Goal: Information Seeking & Learning: Learn about a topic

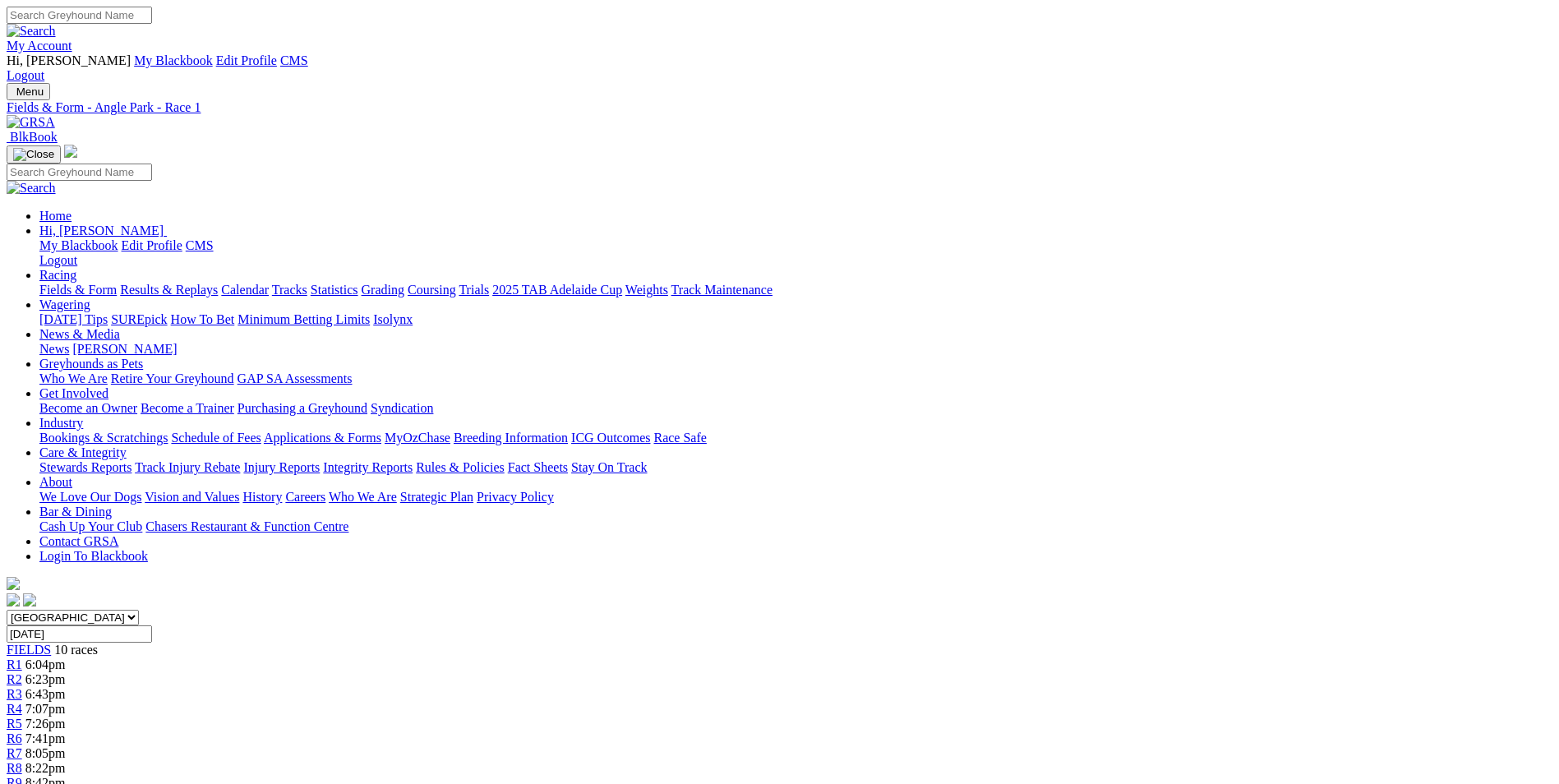
click at [55, 115] on img at bounding box center [31, 123] width 49 height 15
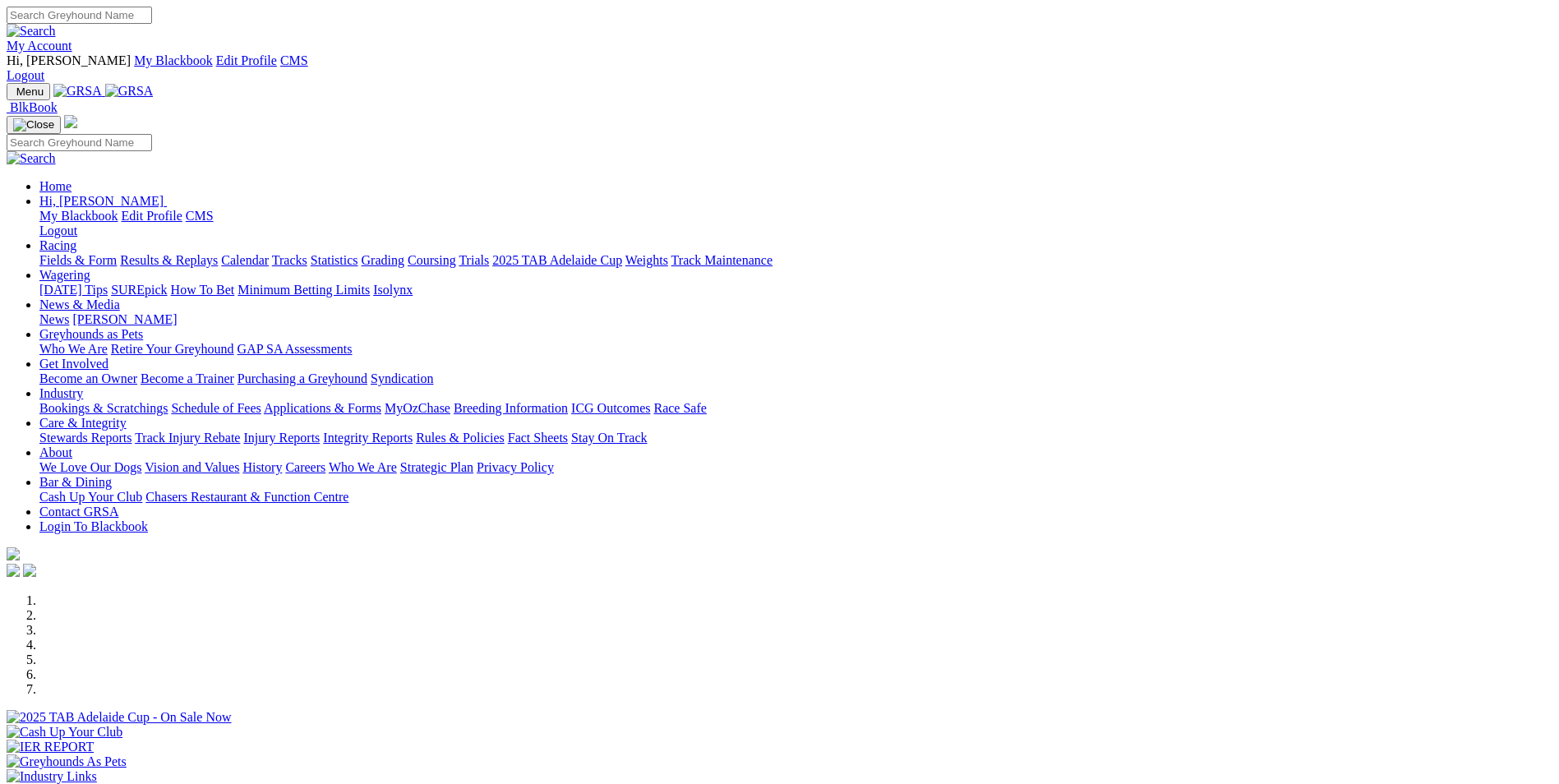
scroll to position [493, 0]
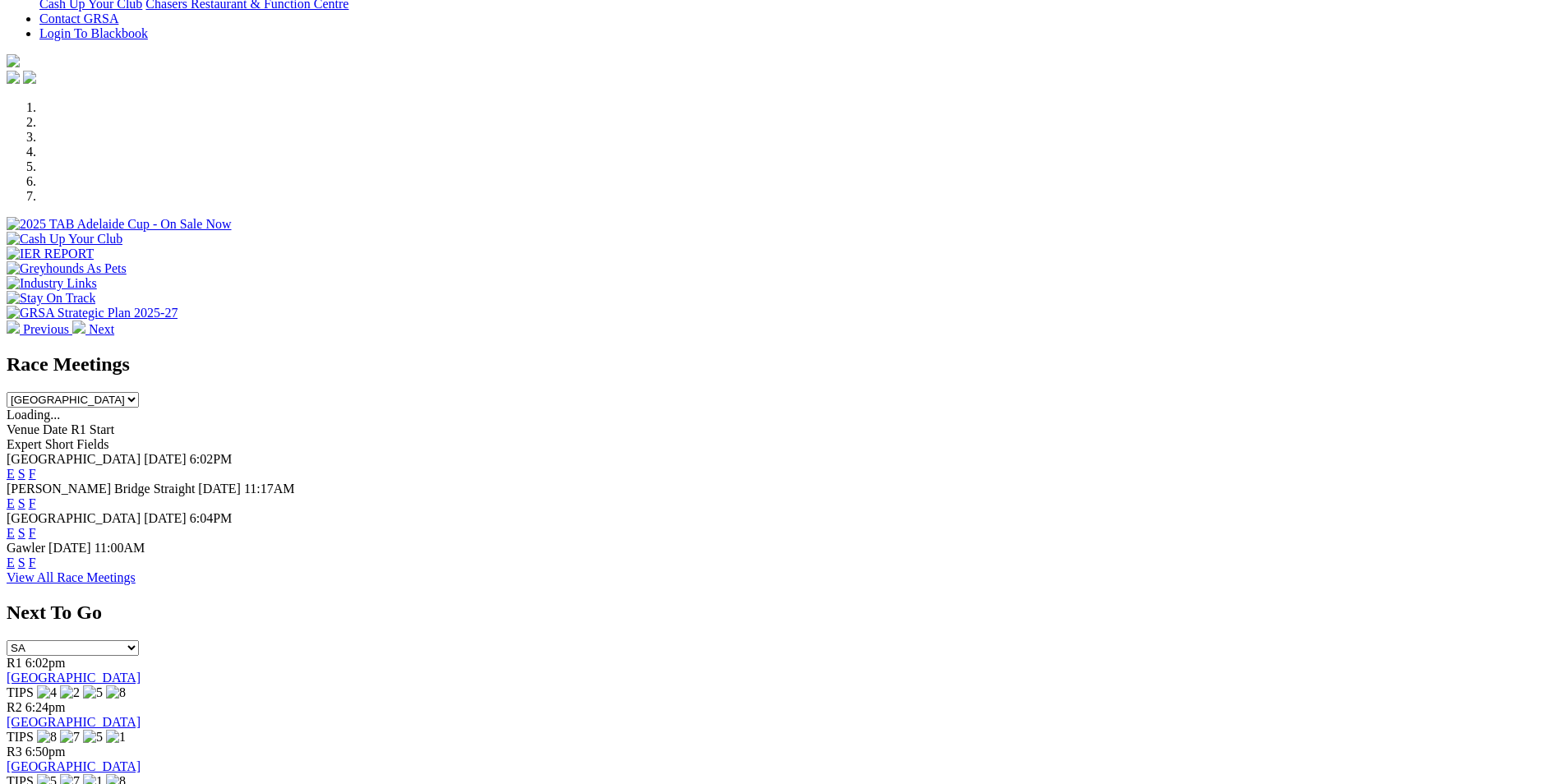
click at [136, 571] on link "View All Race Meetings" at bounding box center [71, 577] width 129 height 14
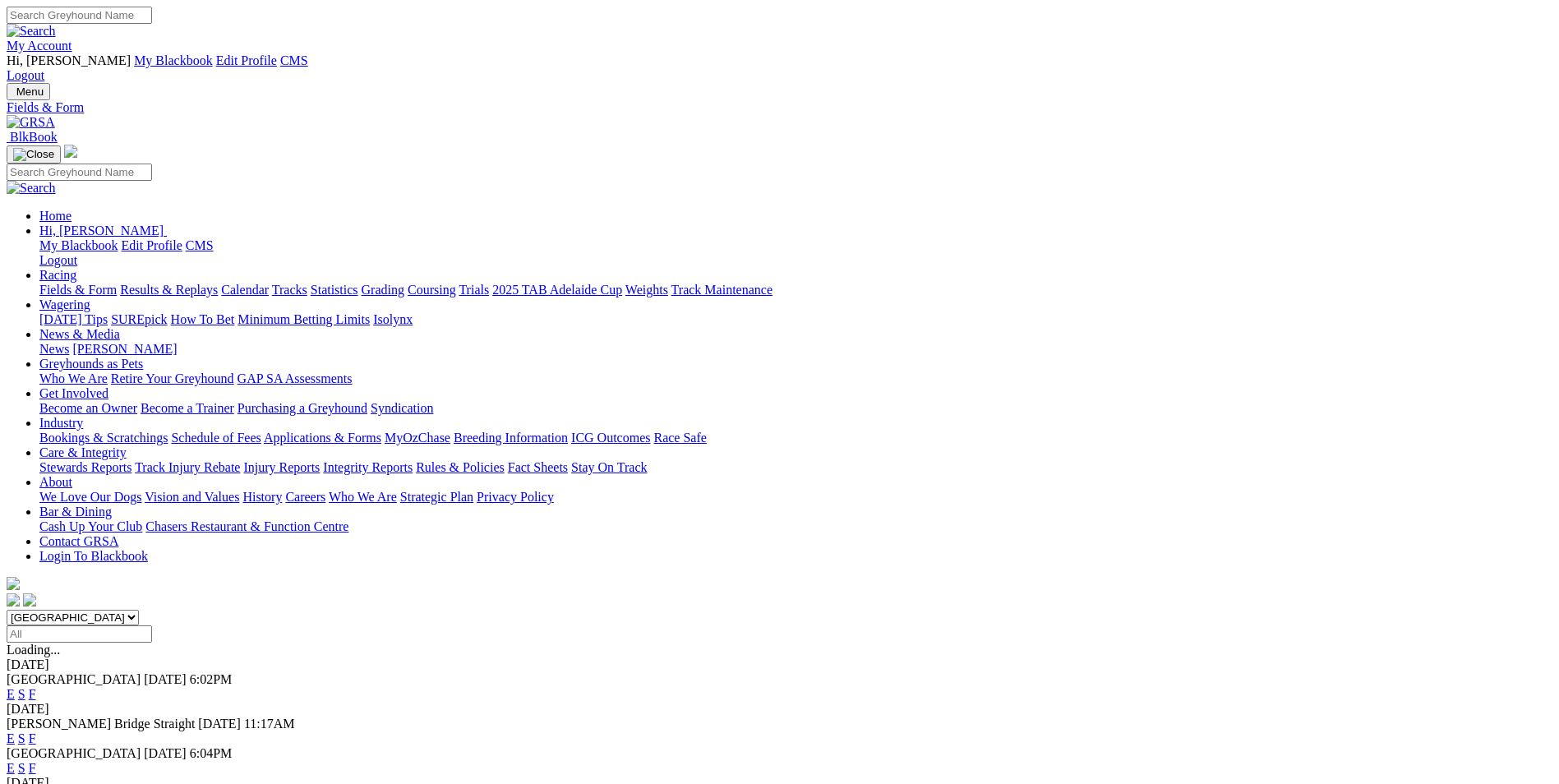
click at [269, 283] on link "Calendar" at bounding box center [244, 290] width 48 height 14
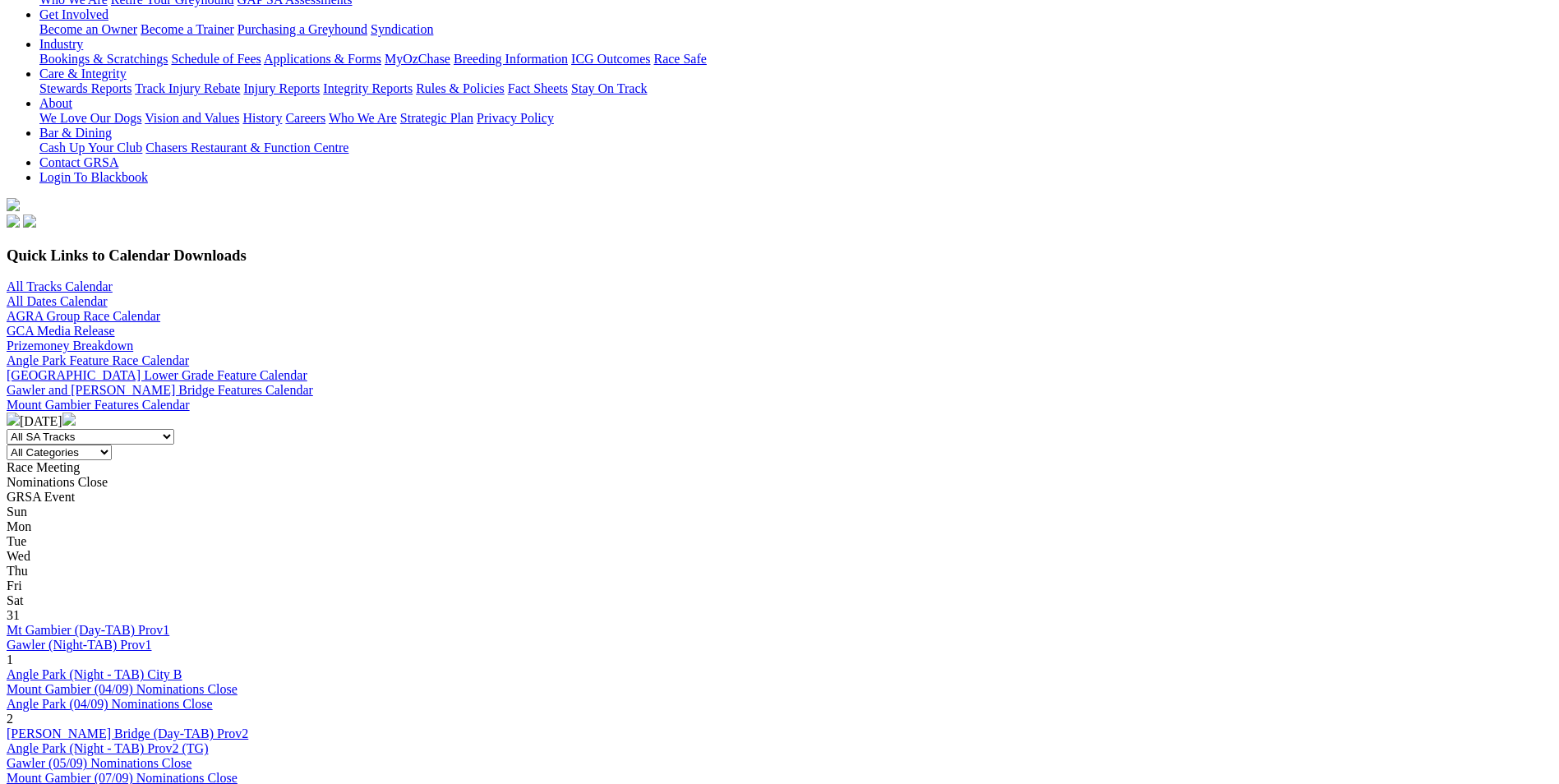
scroll to position [329, 0]
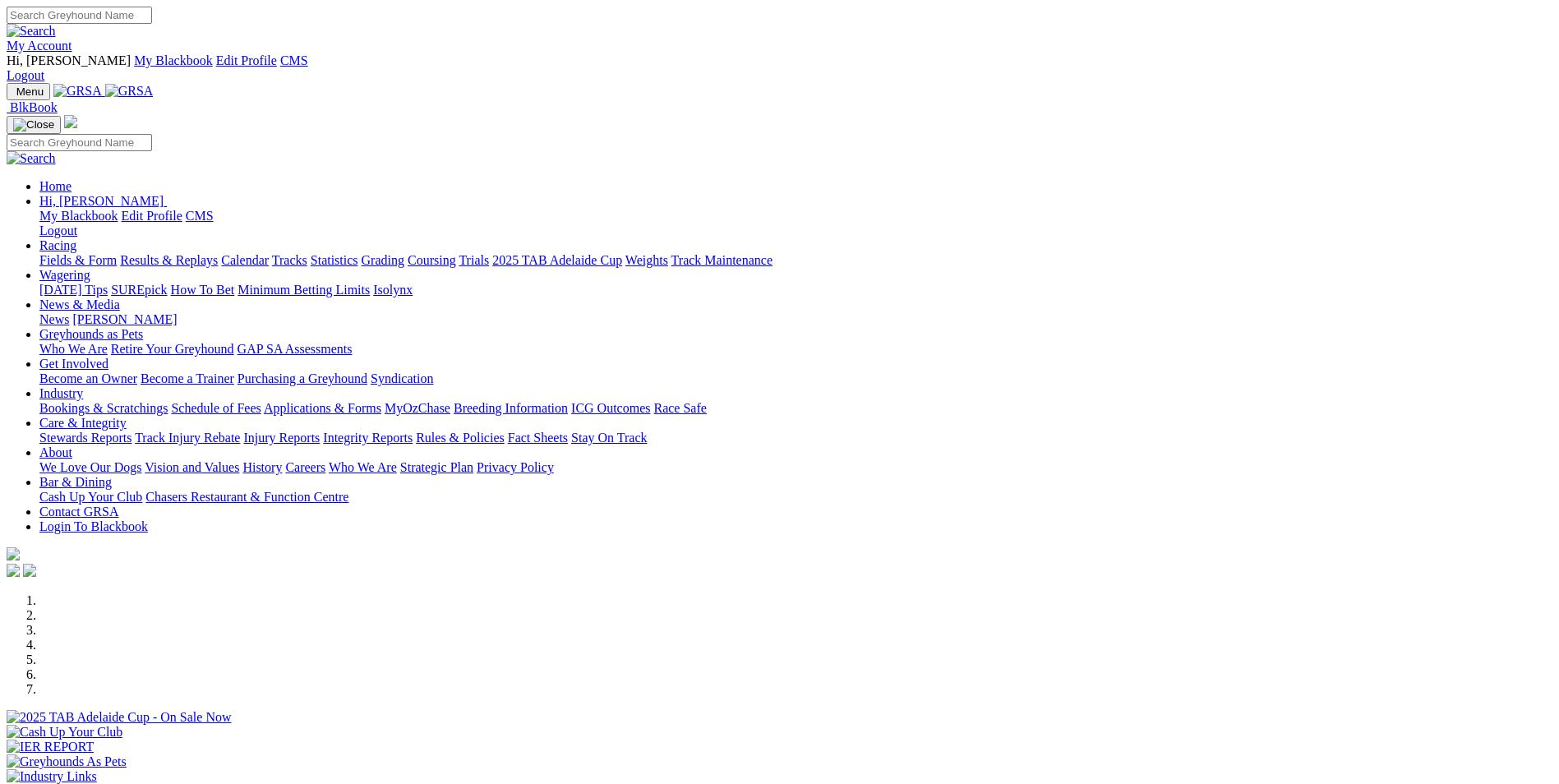
scroll to position [329, 0]
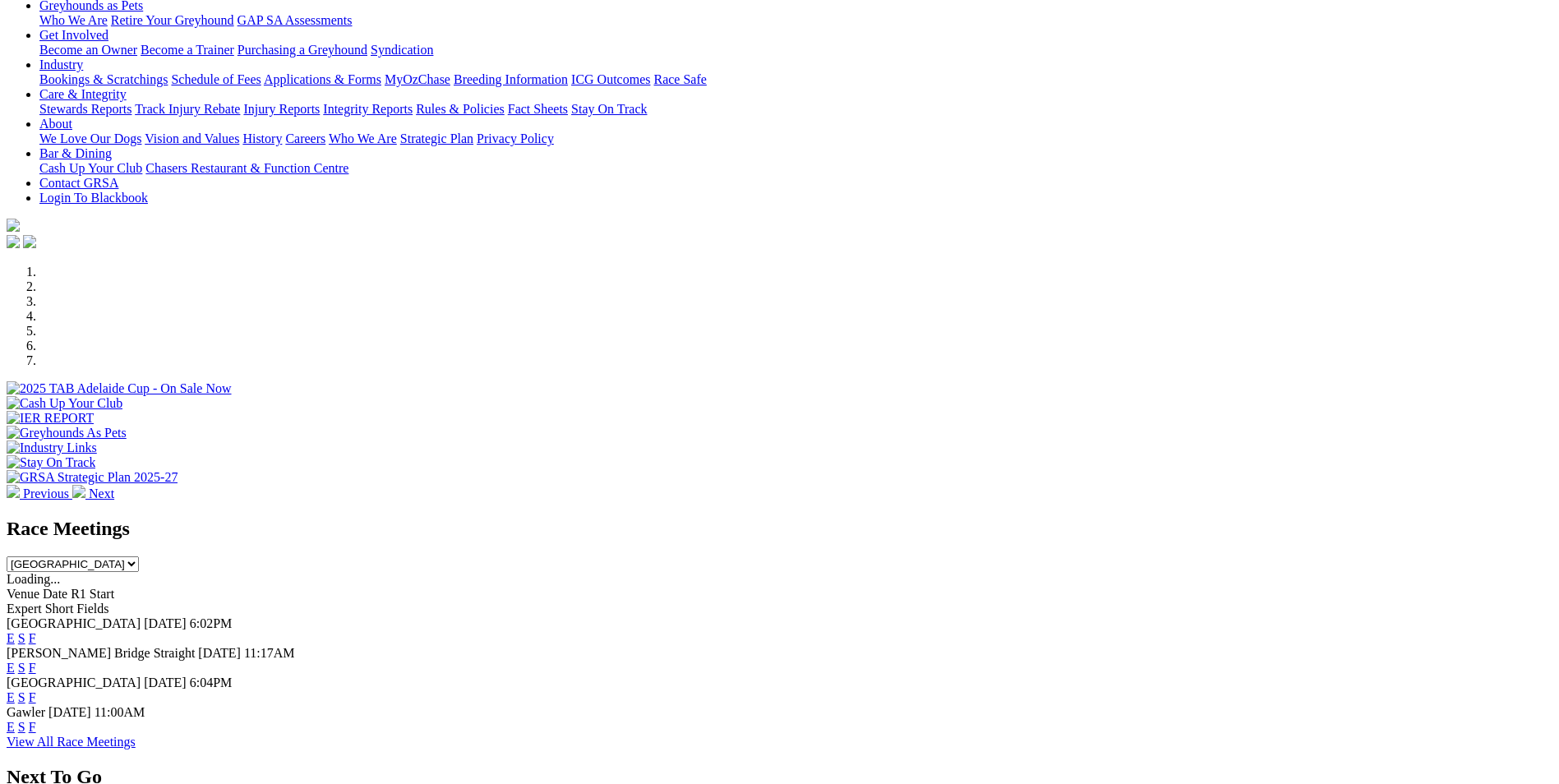
click at [15, 631] on link "E" at bounding box center [11, 638] width 8 height 14
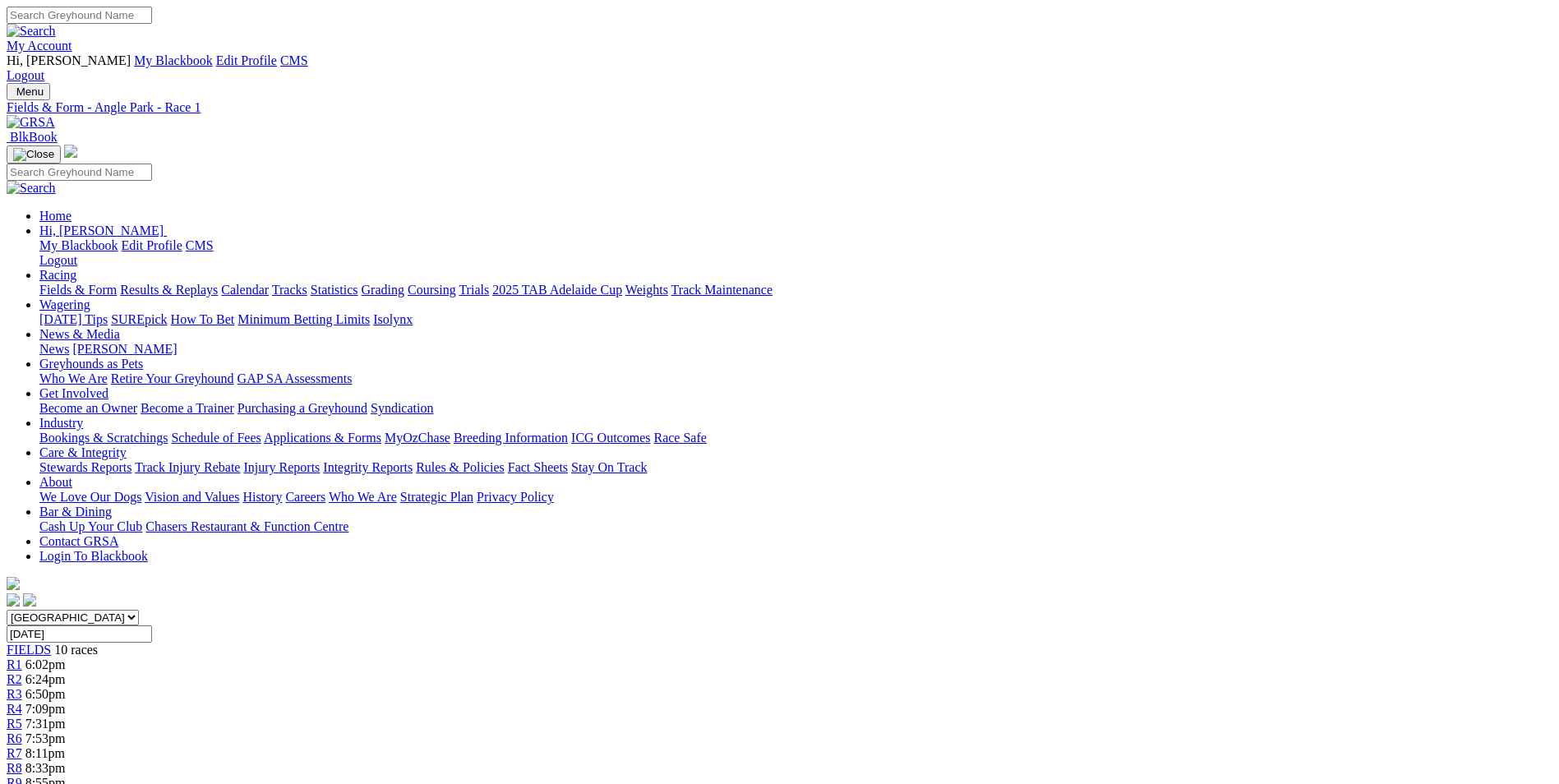
click at [55, 115] on img at bounding box center [31, 123] width 49 height 15
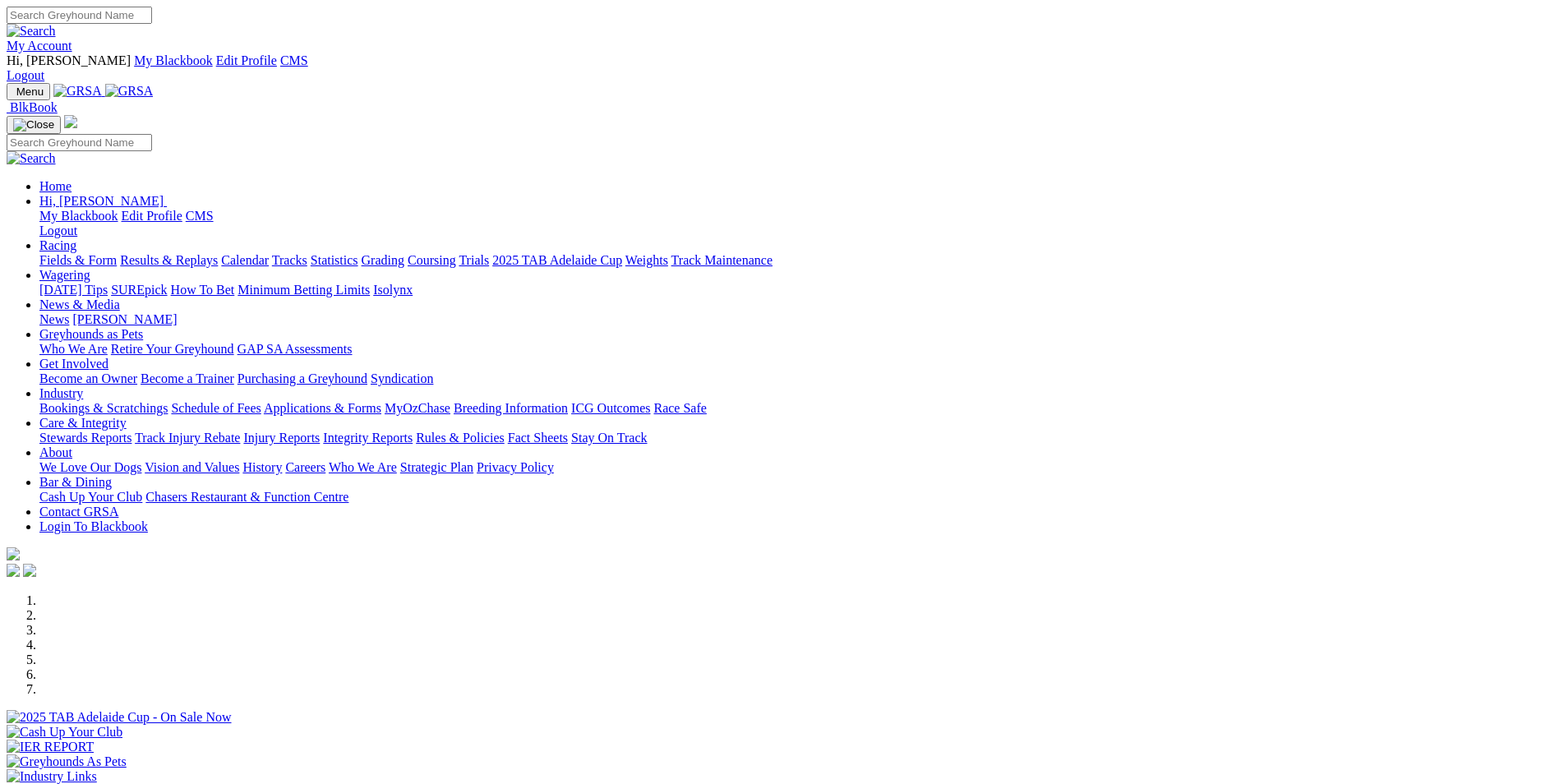
scroll to position [247, 0]
